Goal: Check status: Check status

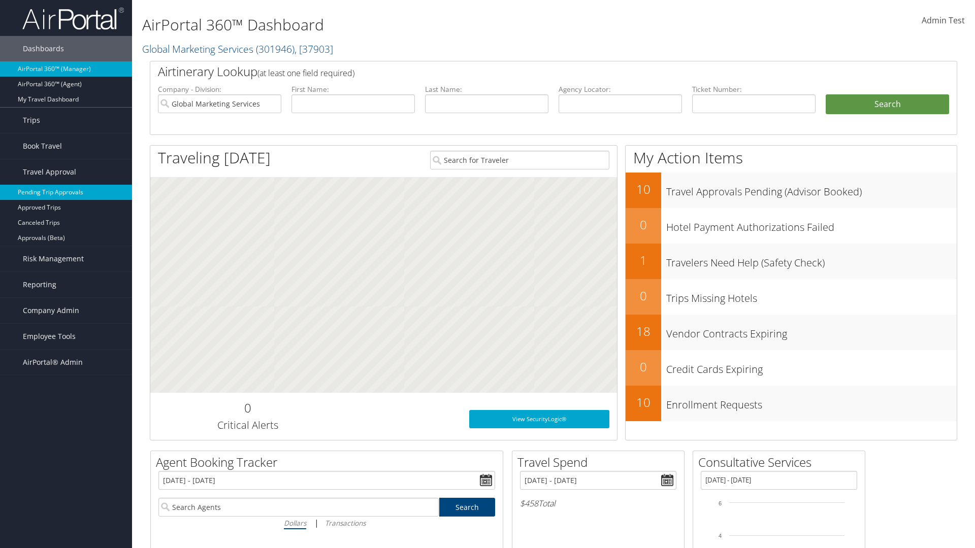
click at [66, 192] on link "Pending Trip Approvals" at bounding box center [66, 192] width 132 height 15
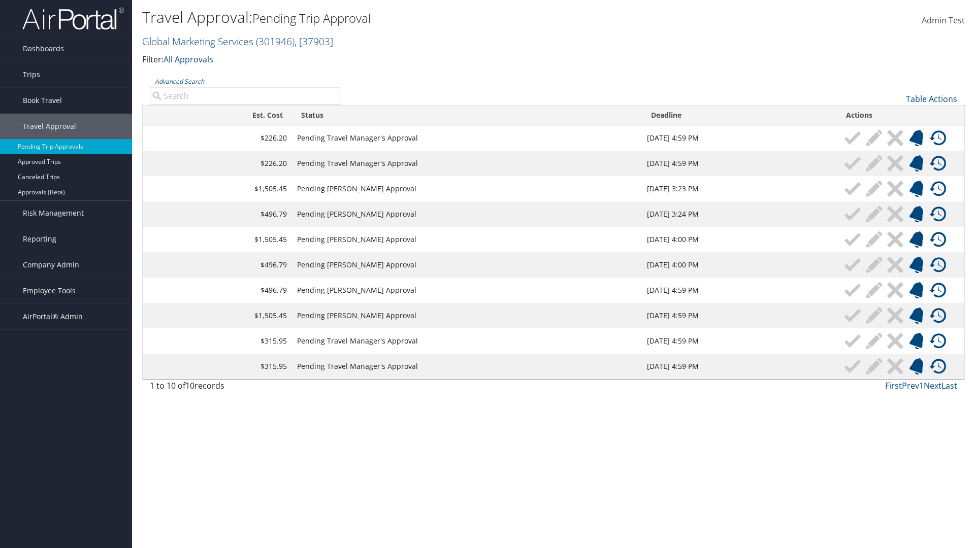
click at [179, 81] on link "Advanced Search" at bounding box center [179, 81] width 49 height 9
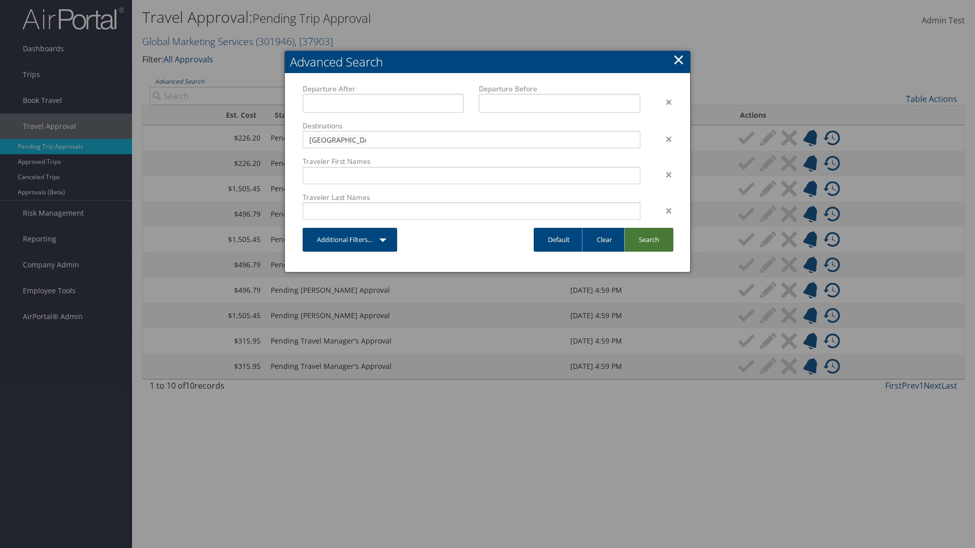
type input "[GEOGRAPHIC_DATA]"
click at [648, 240] on link "Search" at bounding box center [648, 240] width 49 height 24
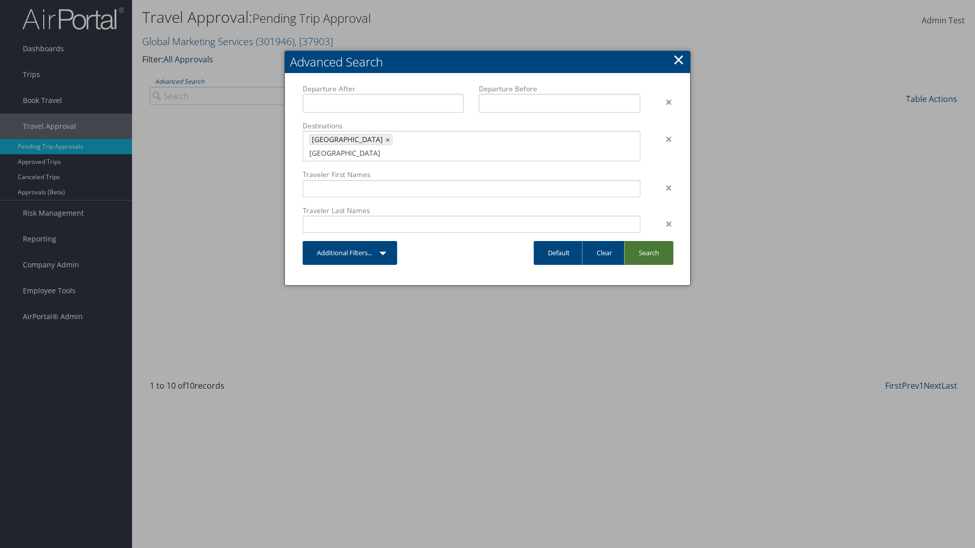
type input "[GEOGRAPHIC_DATA]"
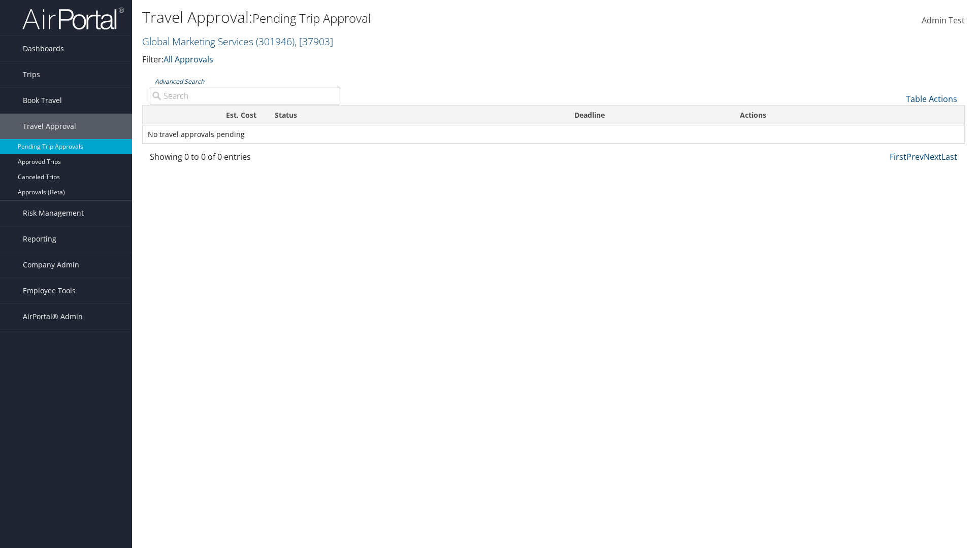
click at [179, 81] on link "Advanced Search" at bounding box center [179, 81] width 49 height 9
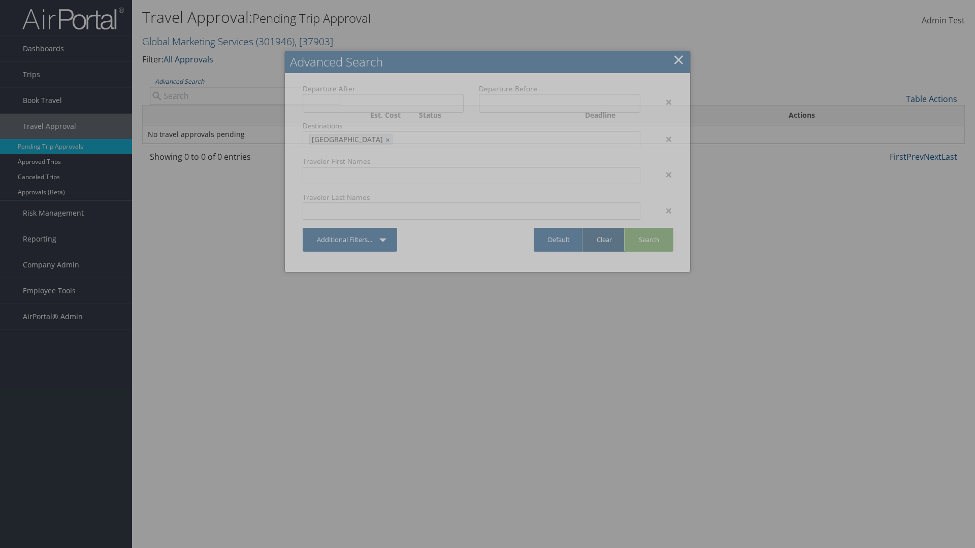
click at [604, 240] on link "Clear" at bounding box center [604, 240] width 44 height 24
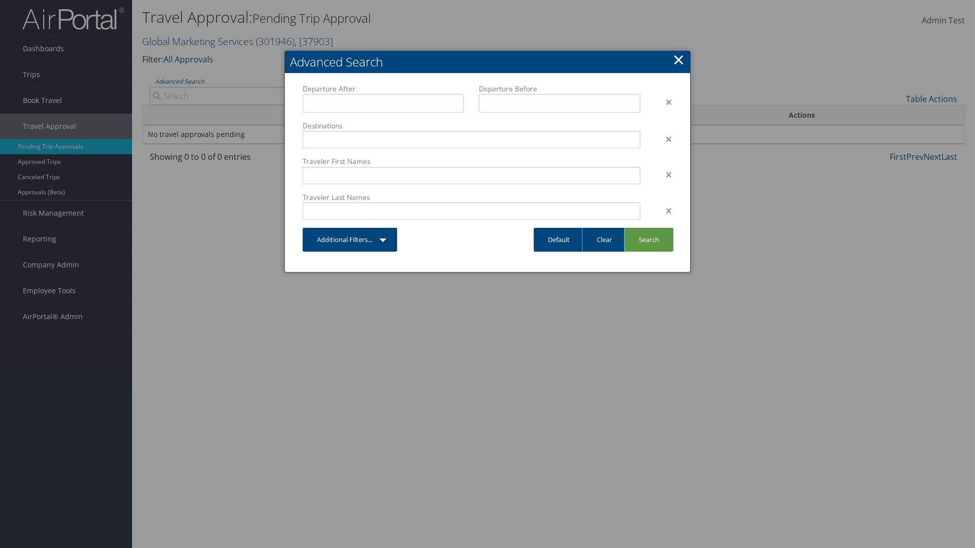
click at [678, 59] on link "×" at bounding box center [679, 59] width 12 height 20
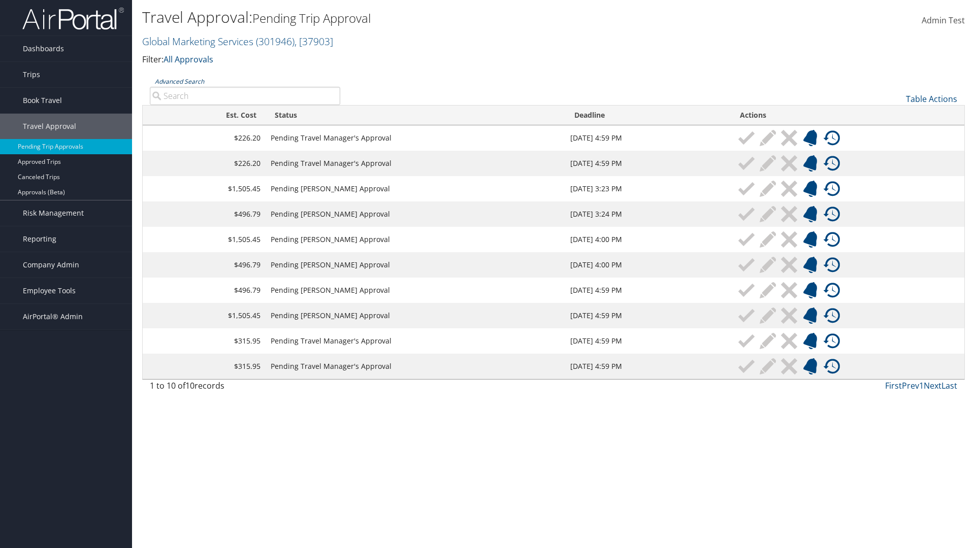
click at [179, 81] on link "Advanced Search" at bounding box center [179, 81] width 49 height 9
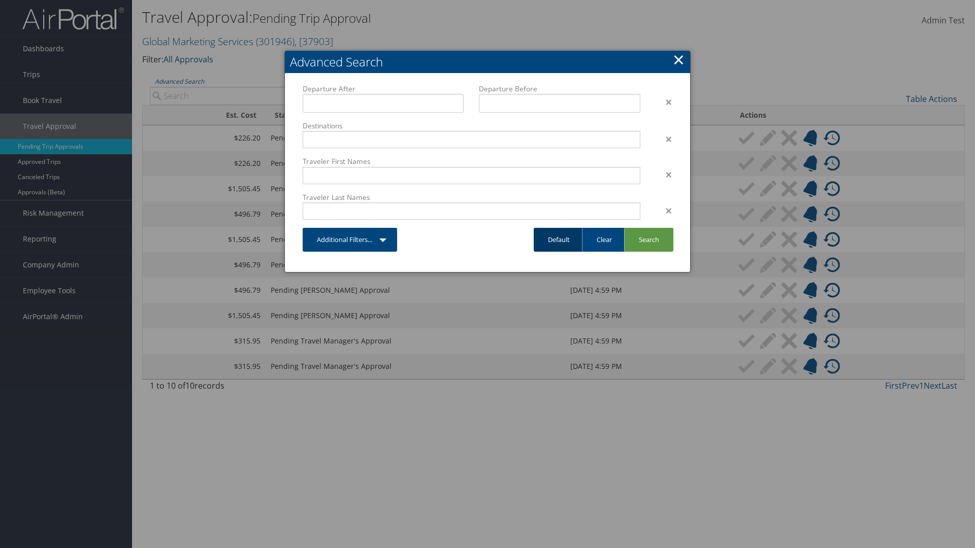
click at [559, 240] on link "Default" at bounding box center [559, 240] width 50 height 24
